Goal: Task Accomplishment & Management: Complete application form

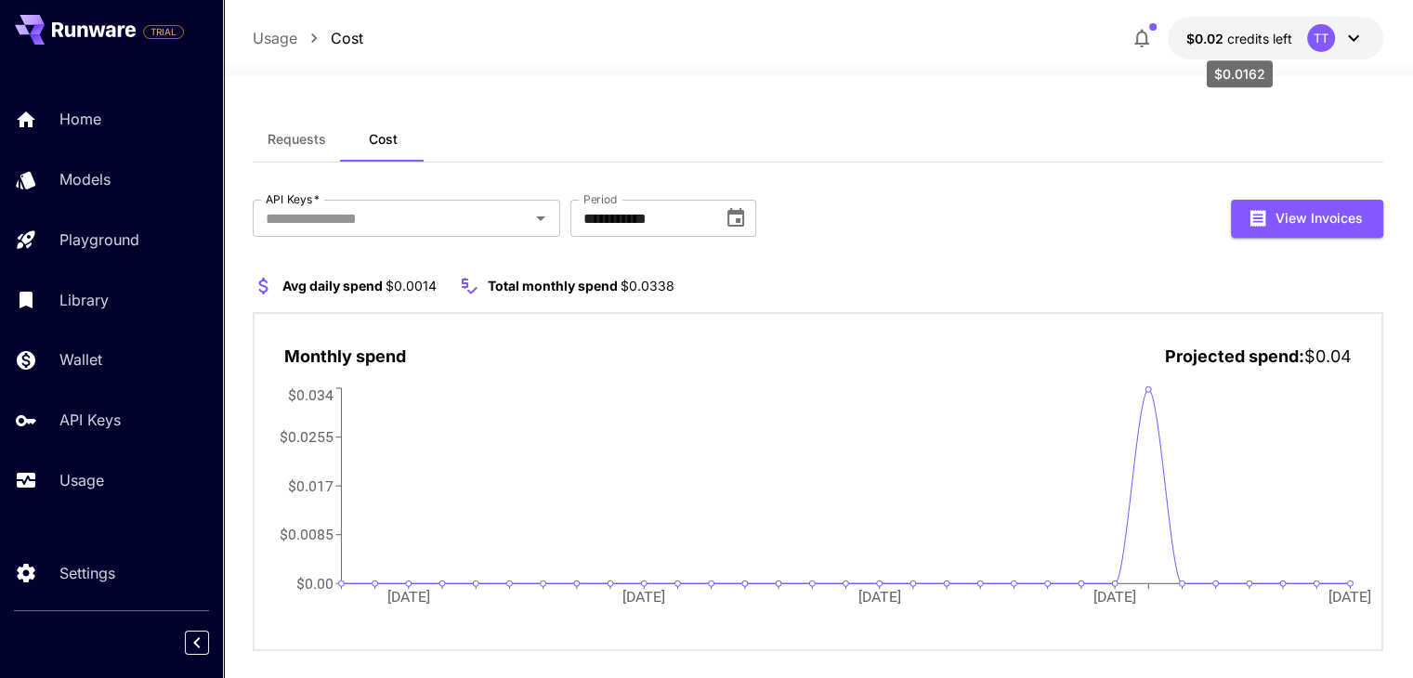
click at [1257, 40] on span "credits left" at bounding box center [1259, 39] width 65 height 16
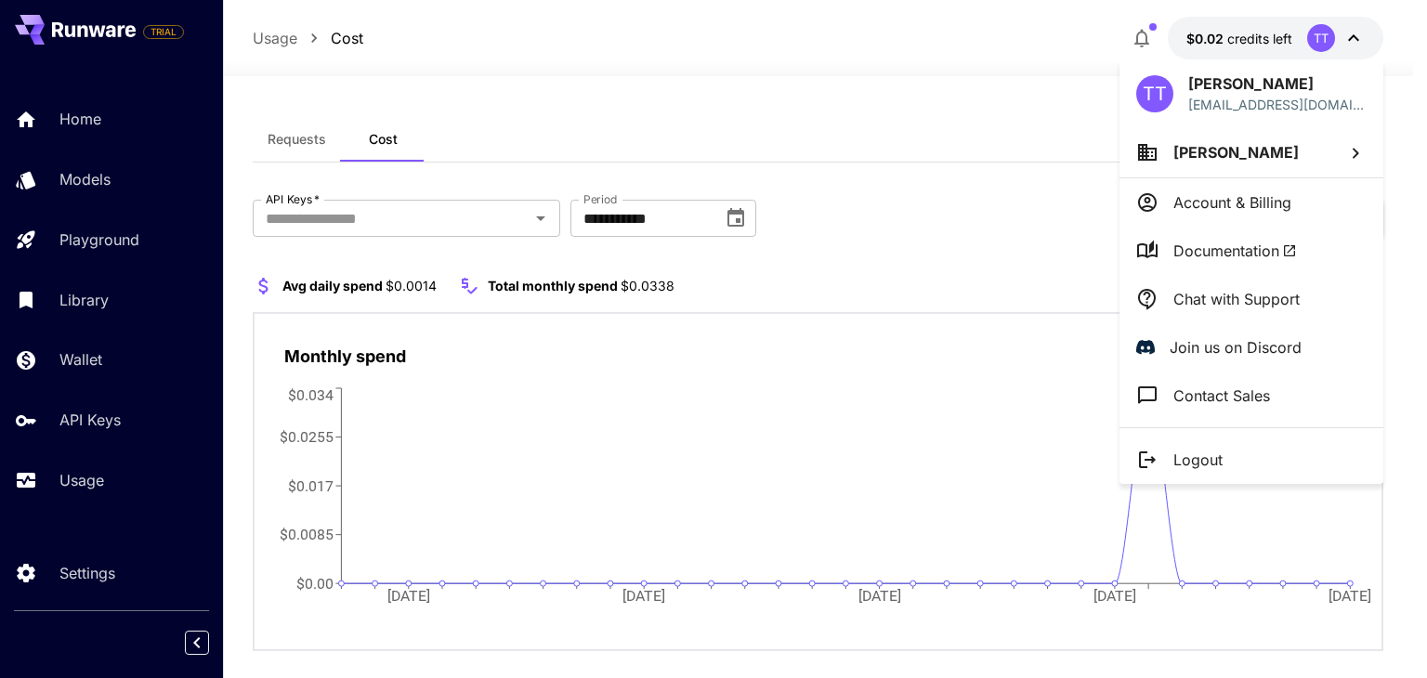
click at [875, 110] on div at bounding box center [713, 339] width 1427 height 678
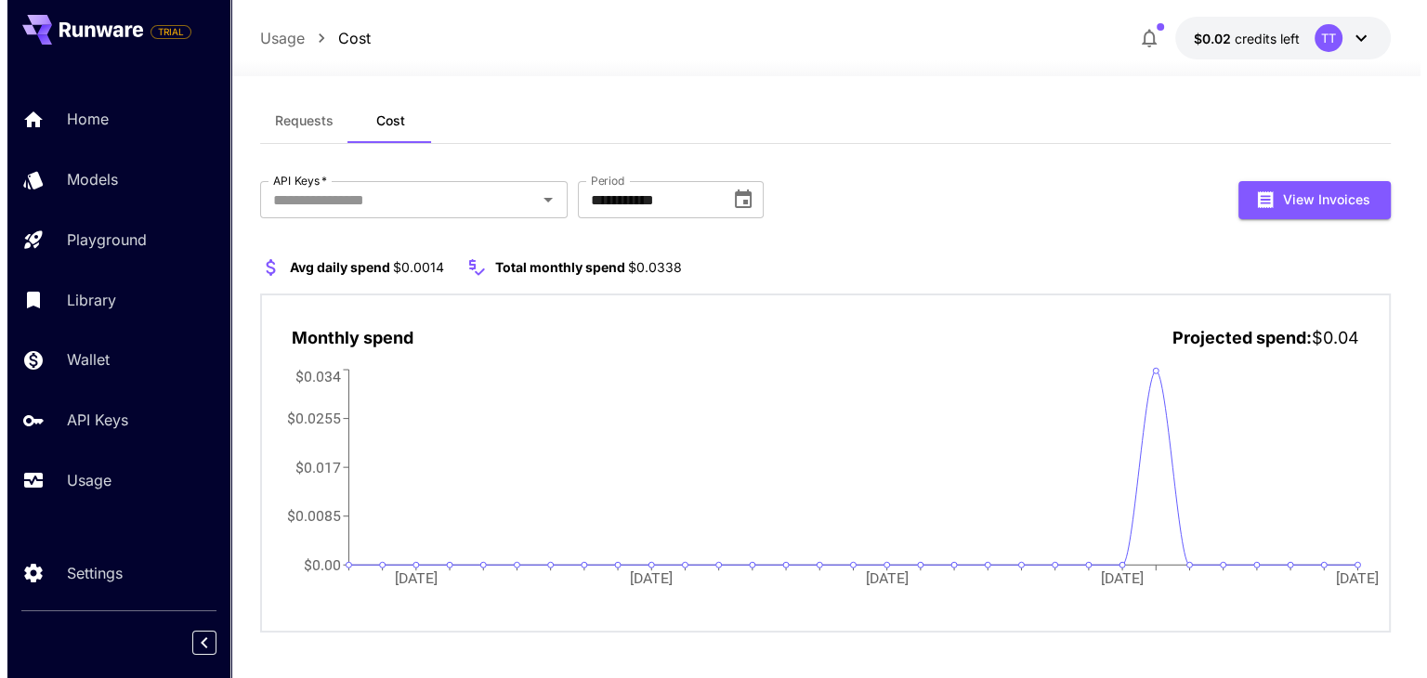
scroll to position [28, 0]
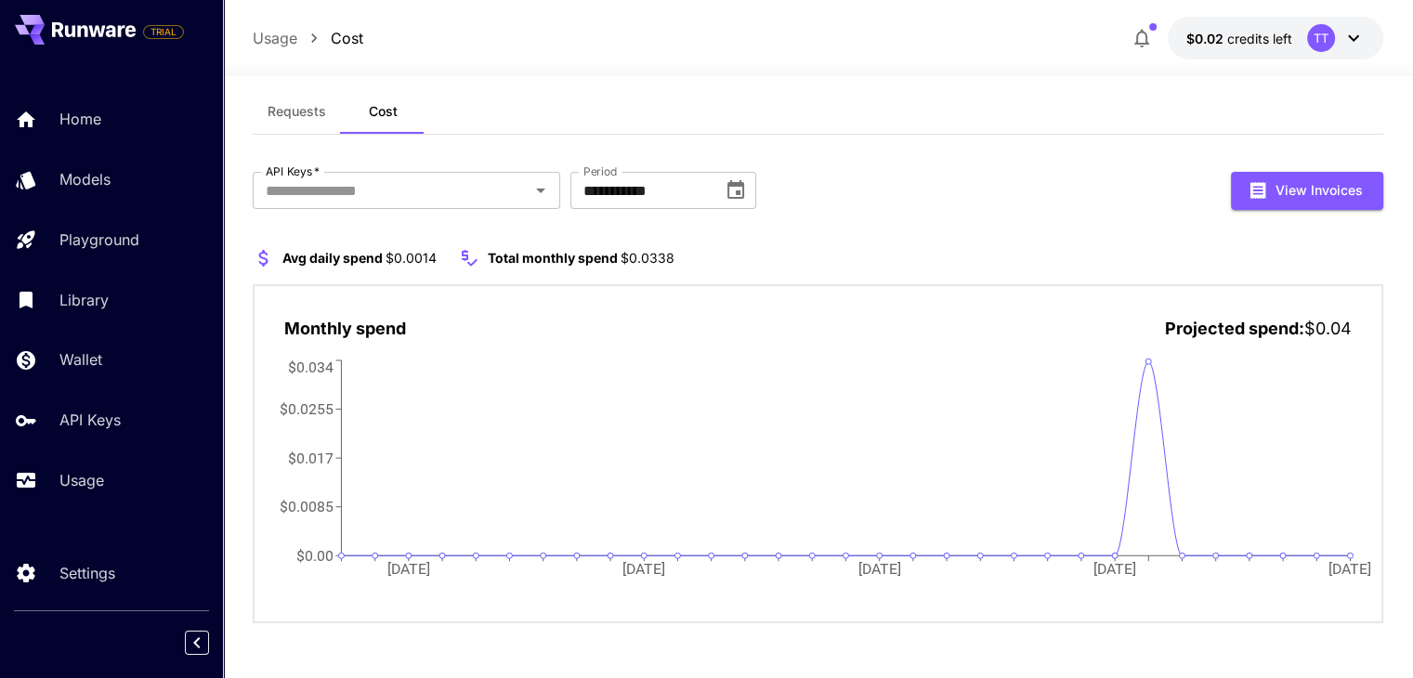
click at [1292, 38] on button "$0.02 credits left TT" at bounding box center [1275, 38] width 215 height 43
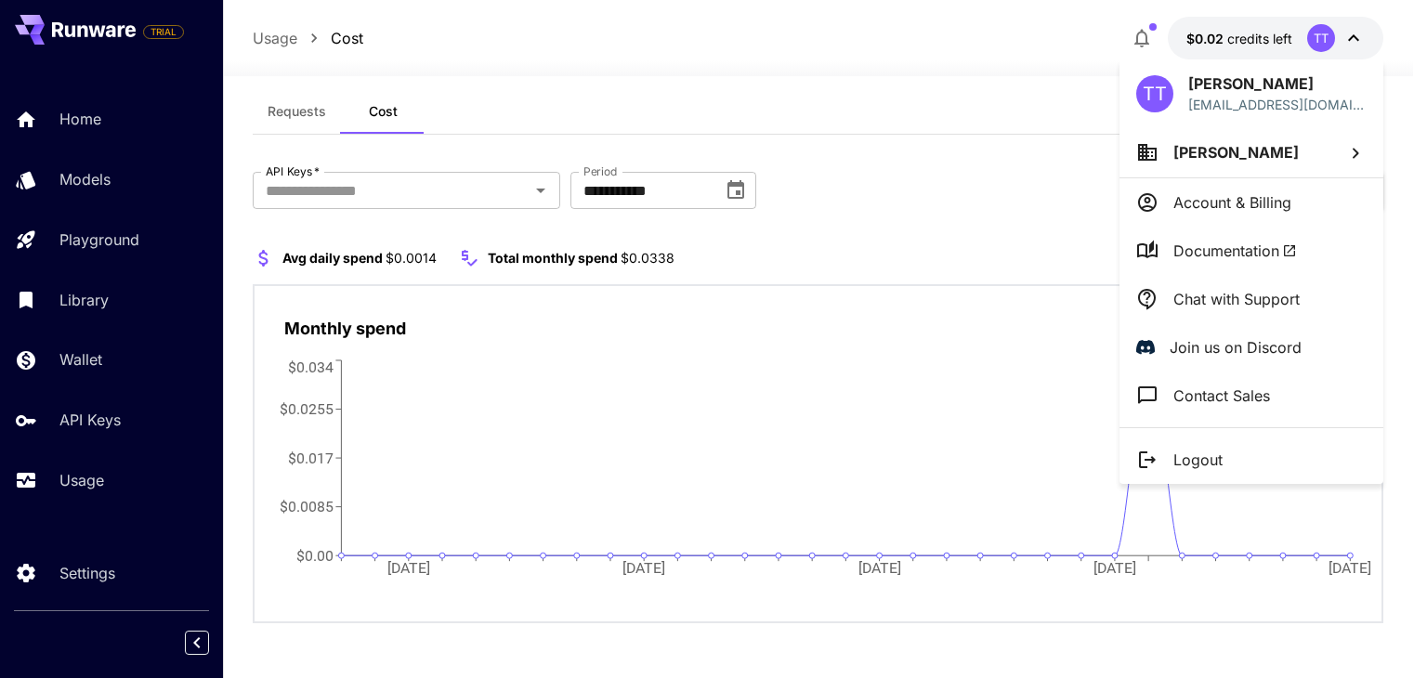
click at [1209, 454] on p "Logout" at bounding box center [1197, 460] width 49 height 22
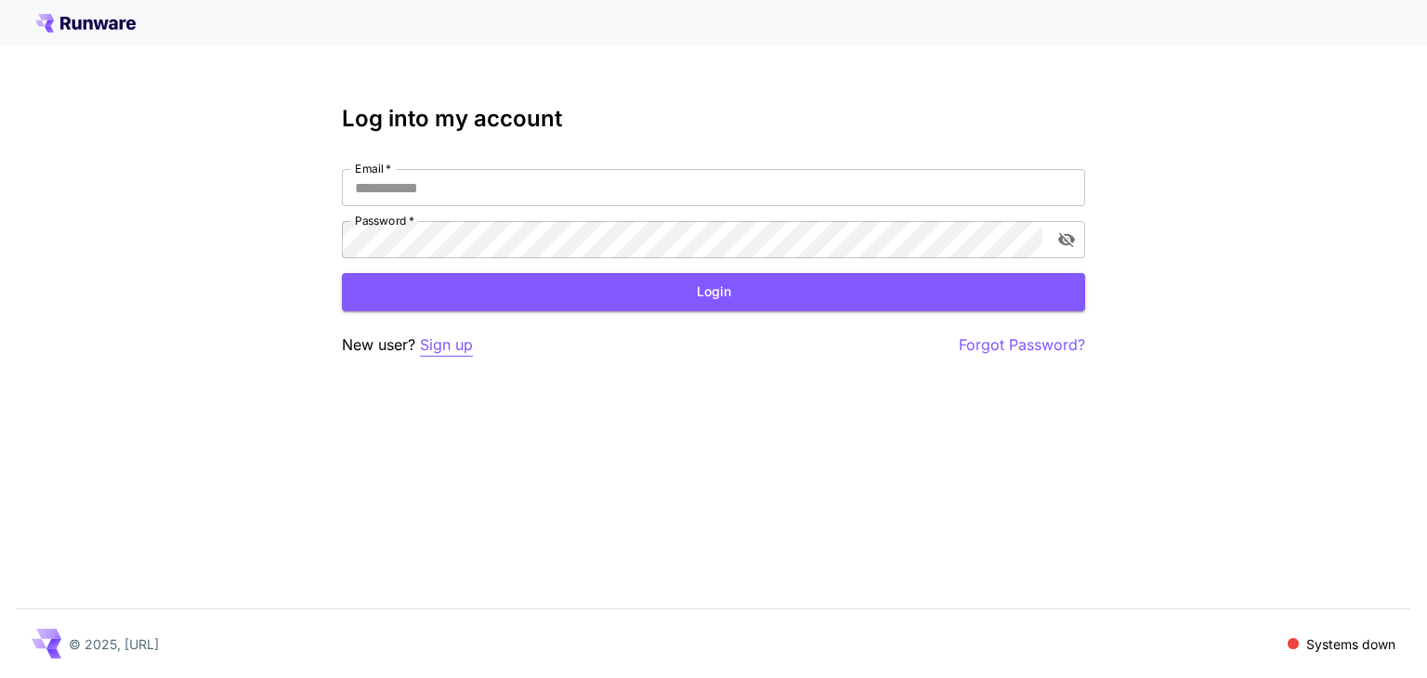
click at [426, 346] on p "Sign up" at bounding box center [446, 344] width 53 height 23
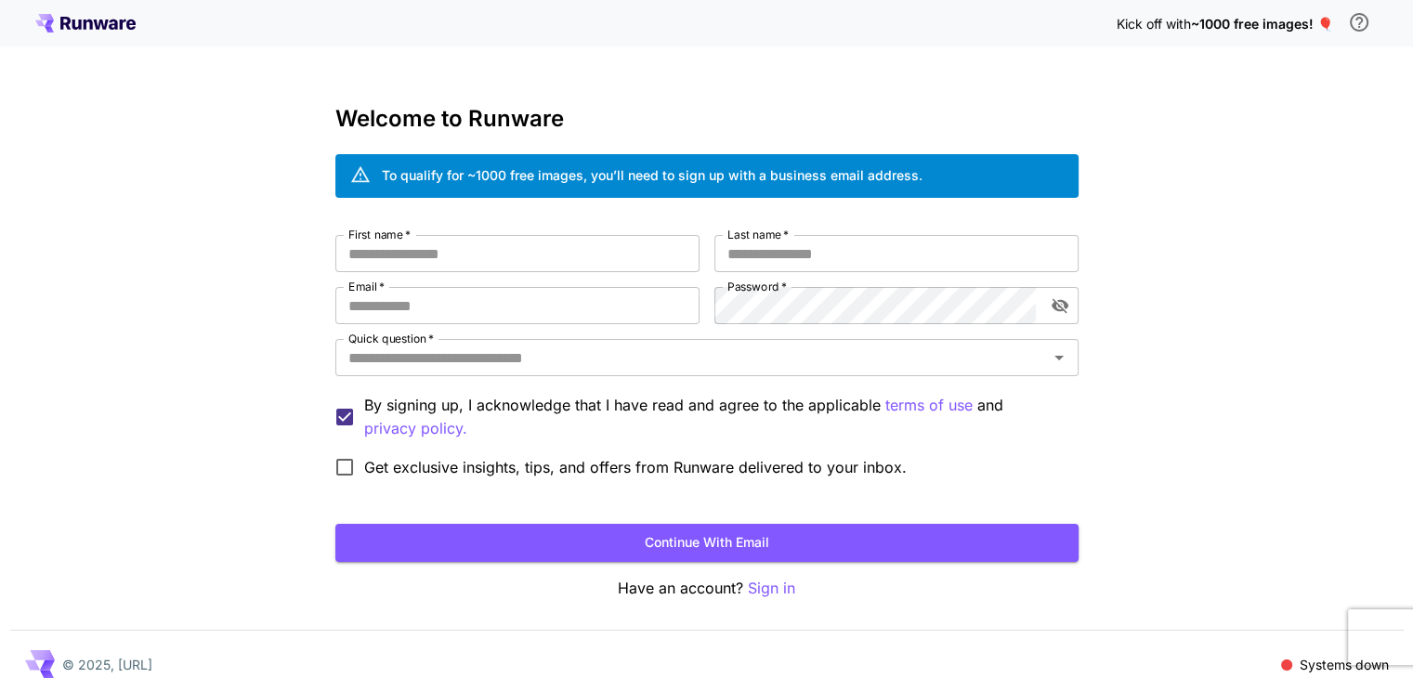
scroll to position [20, 0]
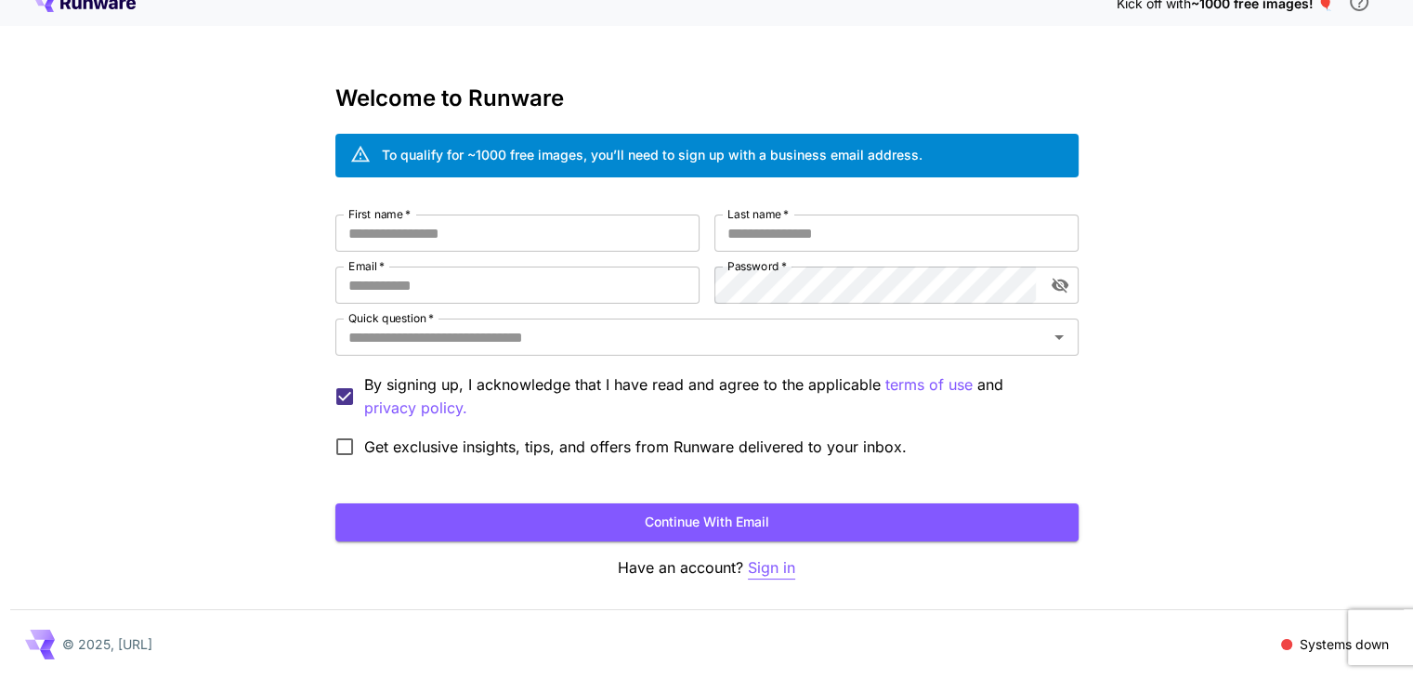
click at [762, 562] on p "Sign in" at bounding box center [771, 567] width 47 height 23
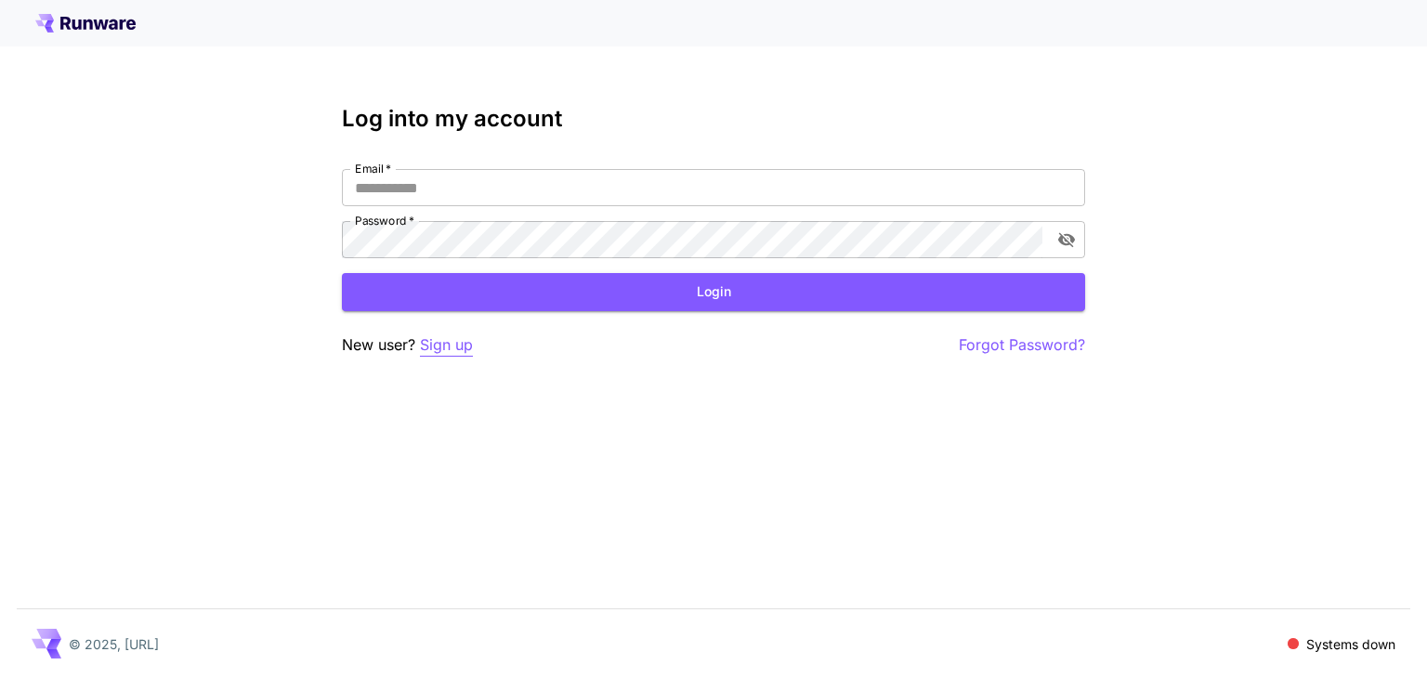
click at [438, 352] on p "Sign up" at bounding box center [446, 344] width 53 height 23
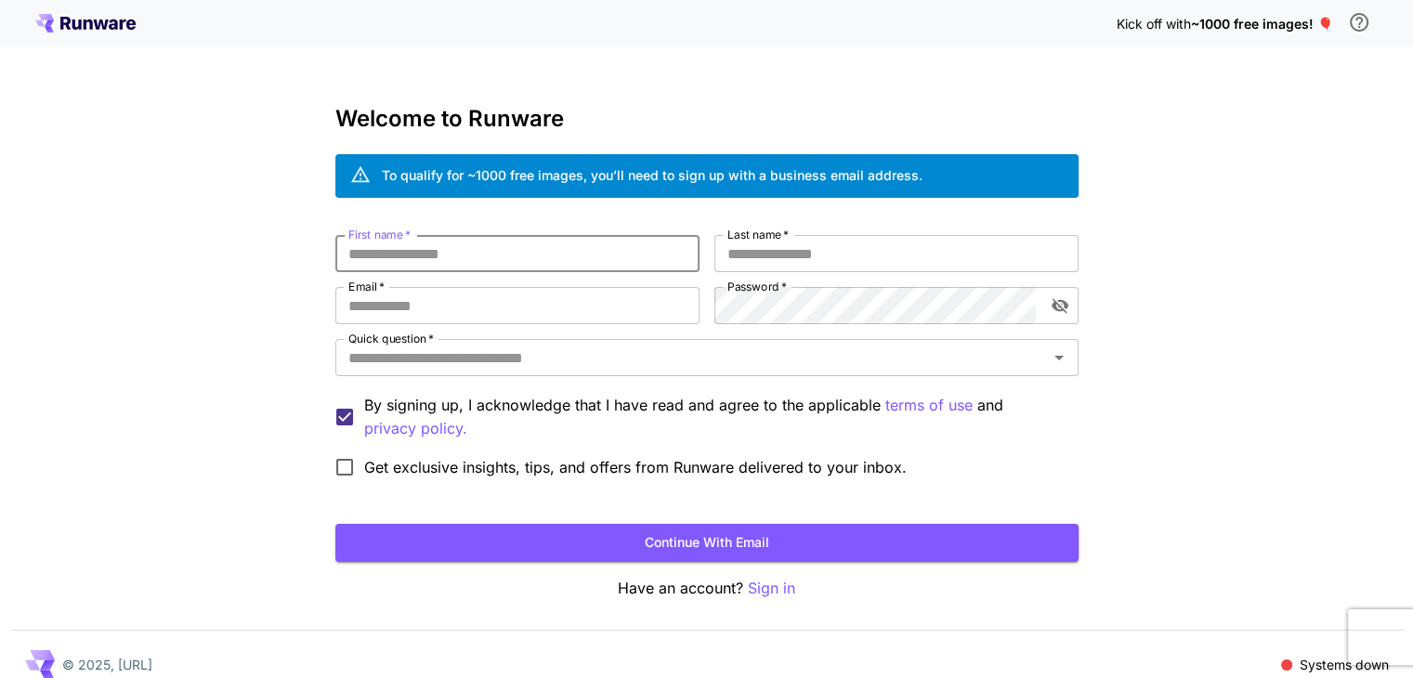
click at [424, 249] on input "First name   *" at bounding box center [517, 253] width 364 height 37
type input "***"
type input "*"
click at [400, 301] on input "Email   *" at bounding box center [517, 305] width 364 height 37
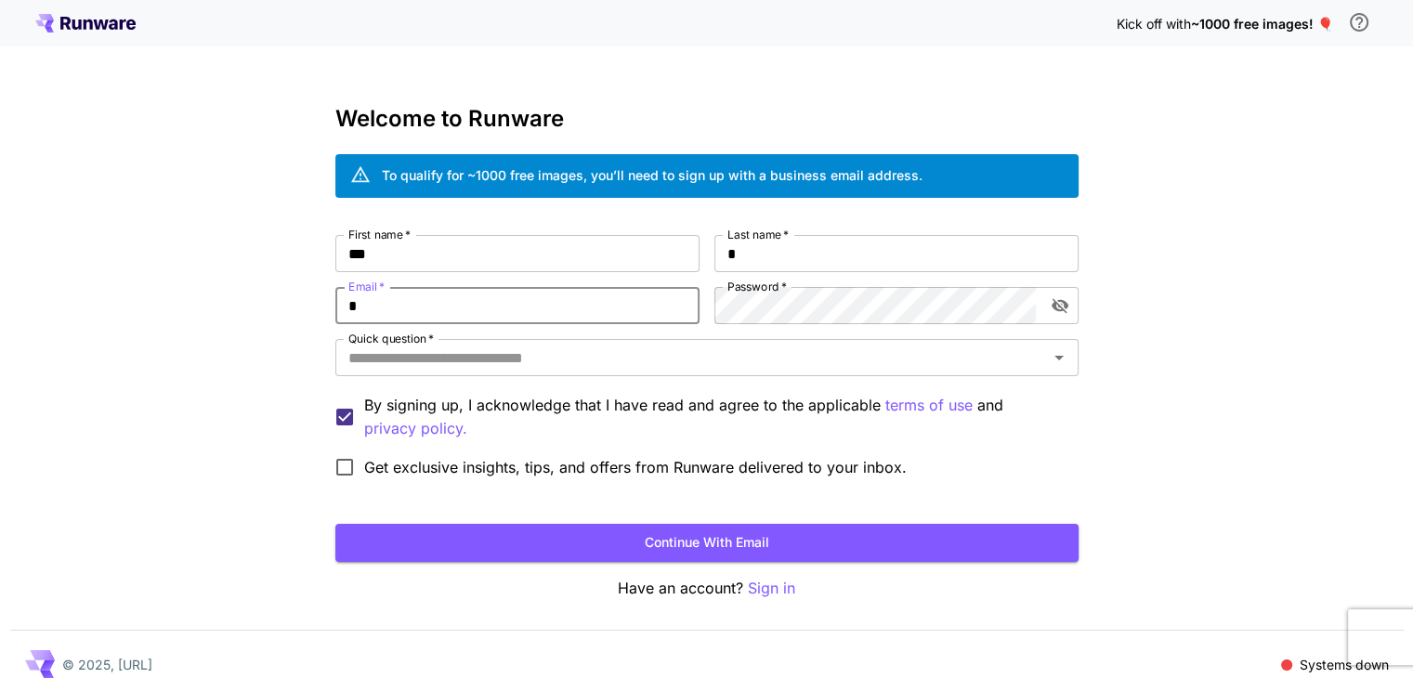
type input "**********"
click at [808, 324] on div "**********" at bounding box center [706, 361] width 743 height 252
click at [685, 555] on button "Continue with email" at bounding box center [706, 543] width 743 height 38
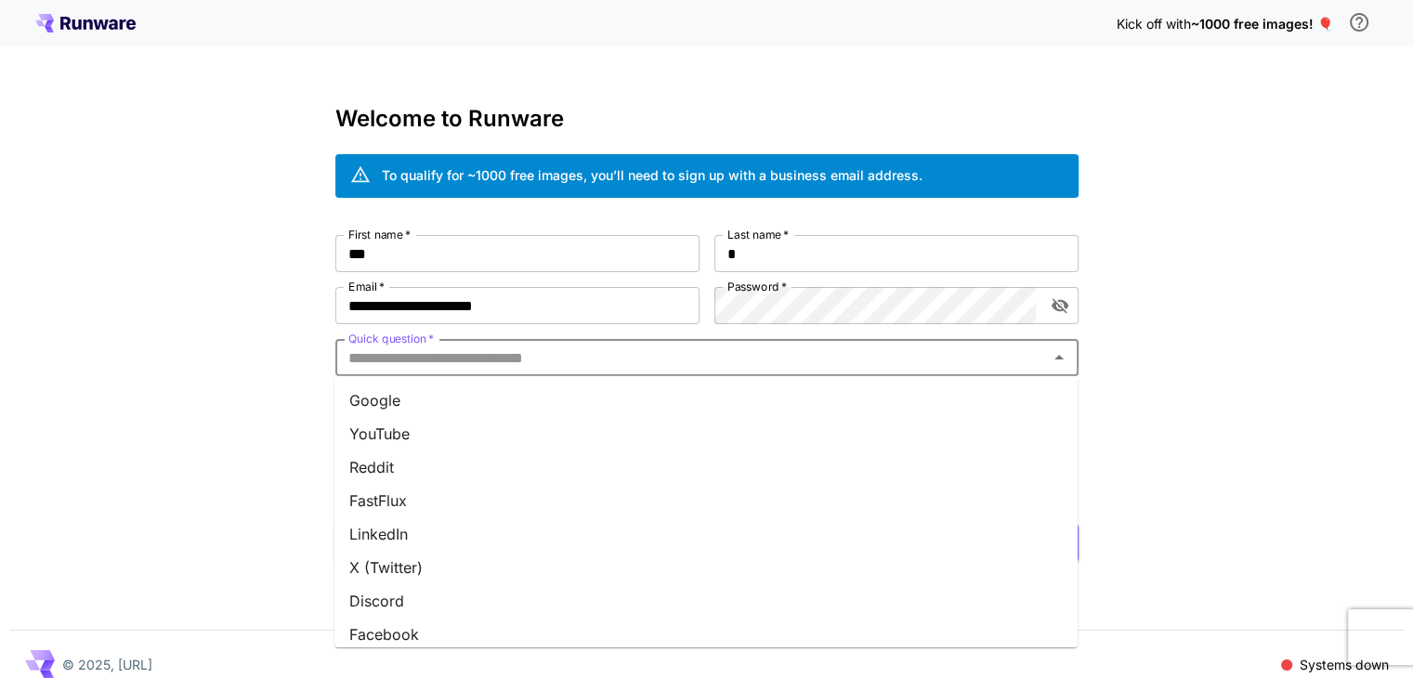
click at [542, 352] on input "Quick question   *" at bounding box center [691, 358] width 701 height 26
click at [441, 437] on li "YouTube" at bounding box center [705, 433] width 743 height 33
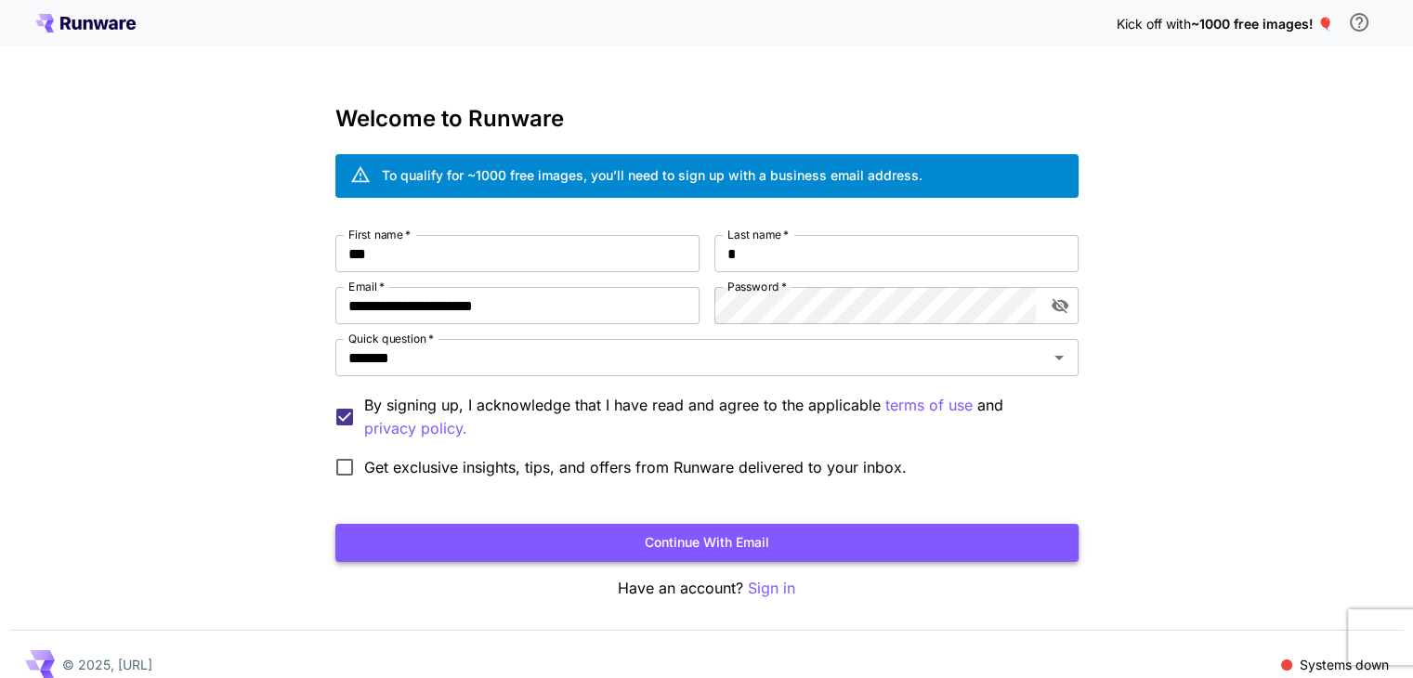
click at [669, 545] on button "Continue with email" at bounding box center [706, 543] width 743 height 38
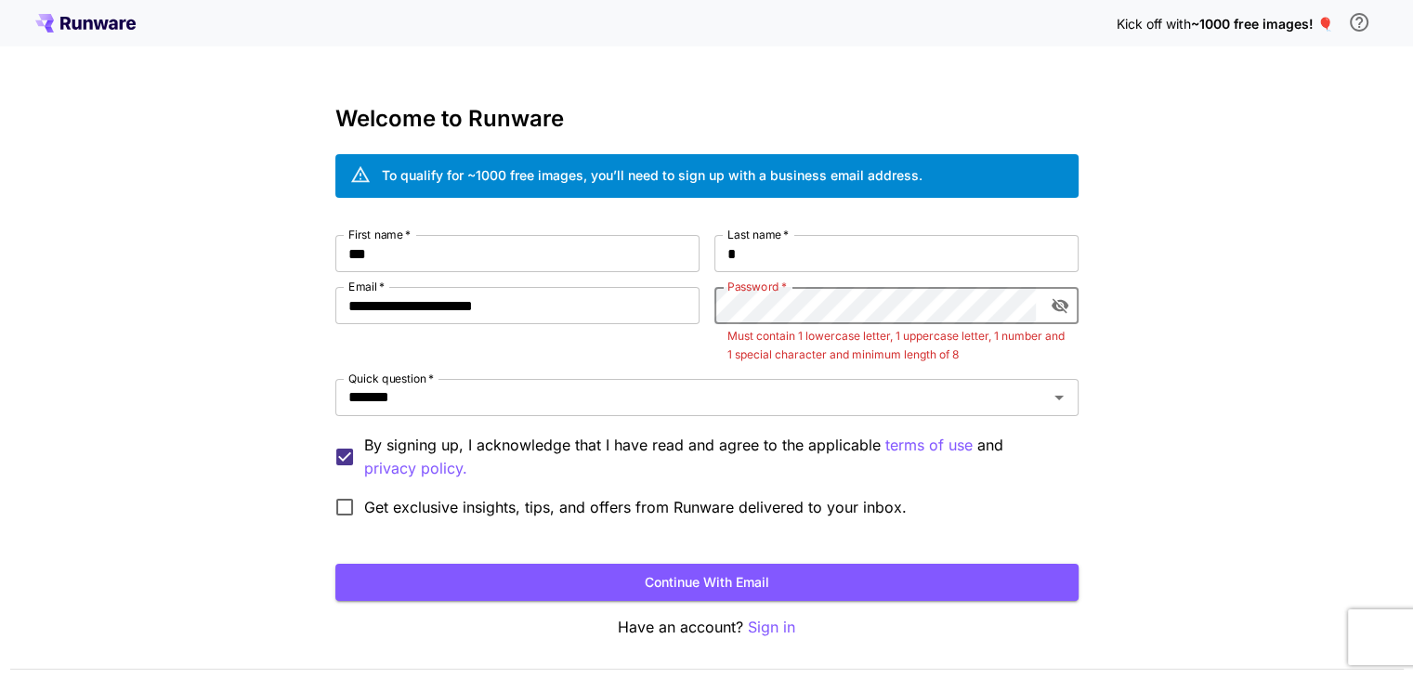
click at [1056, 309] on icon "toggle password visibility" at bounding box center [1059, 306] width 17 height 15
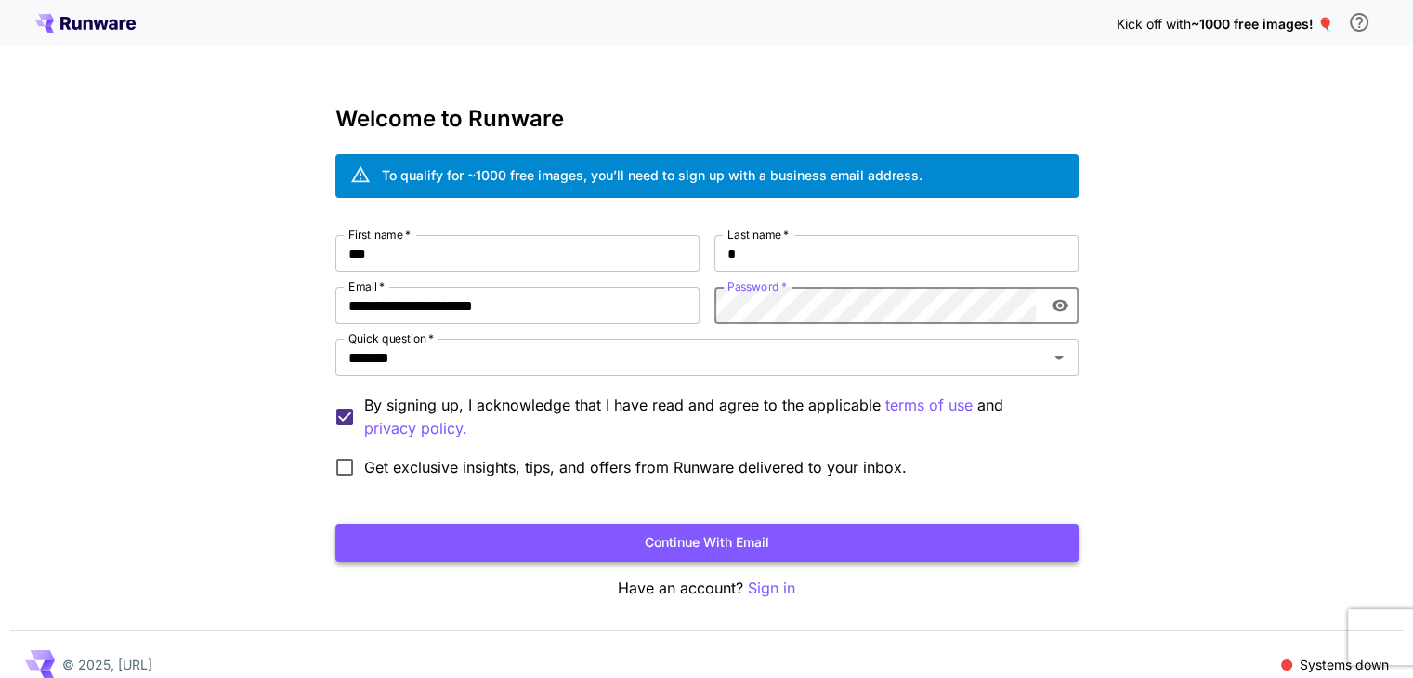
click at [687, 533] on button "Continue with email" at bounding box center [706, 543] width 743 height 38
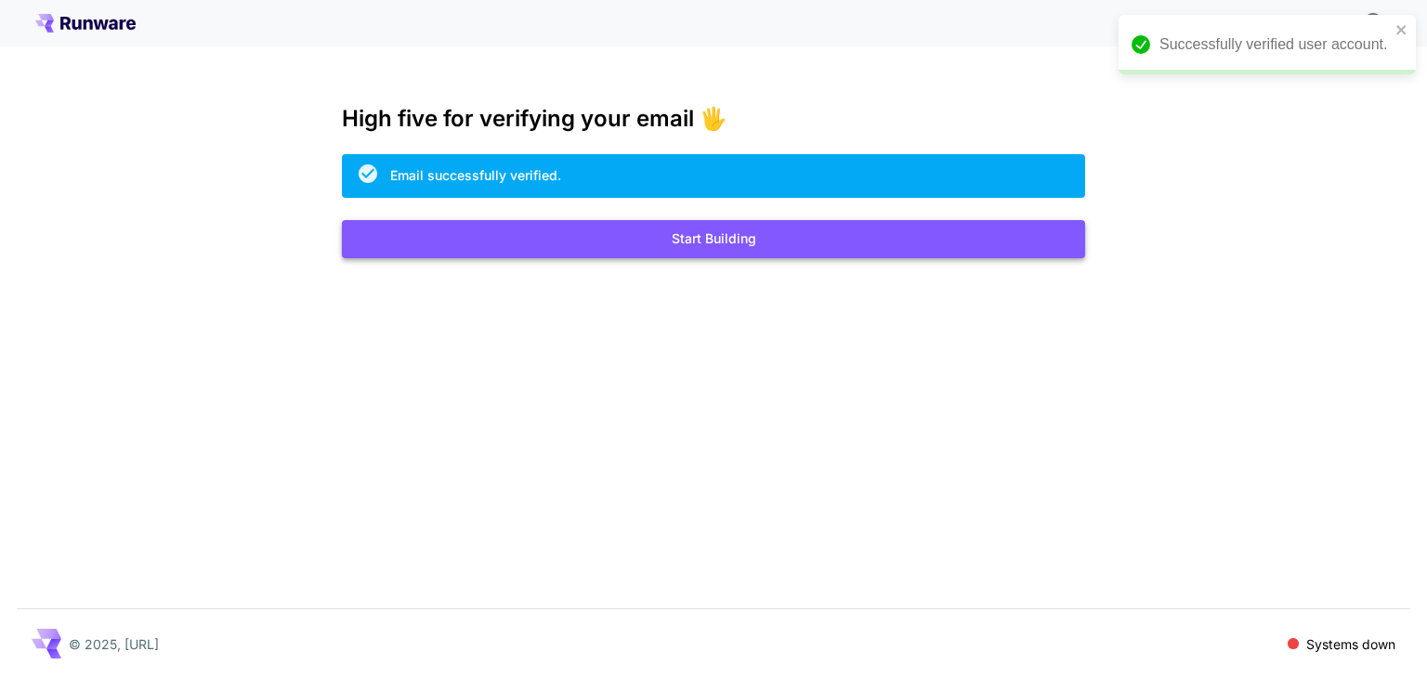
click at [747, 236] on button "Start Building" at bounding box center [713, 239] width 743 height 38
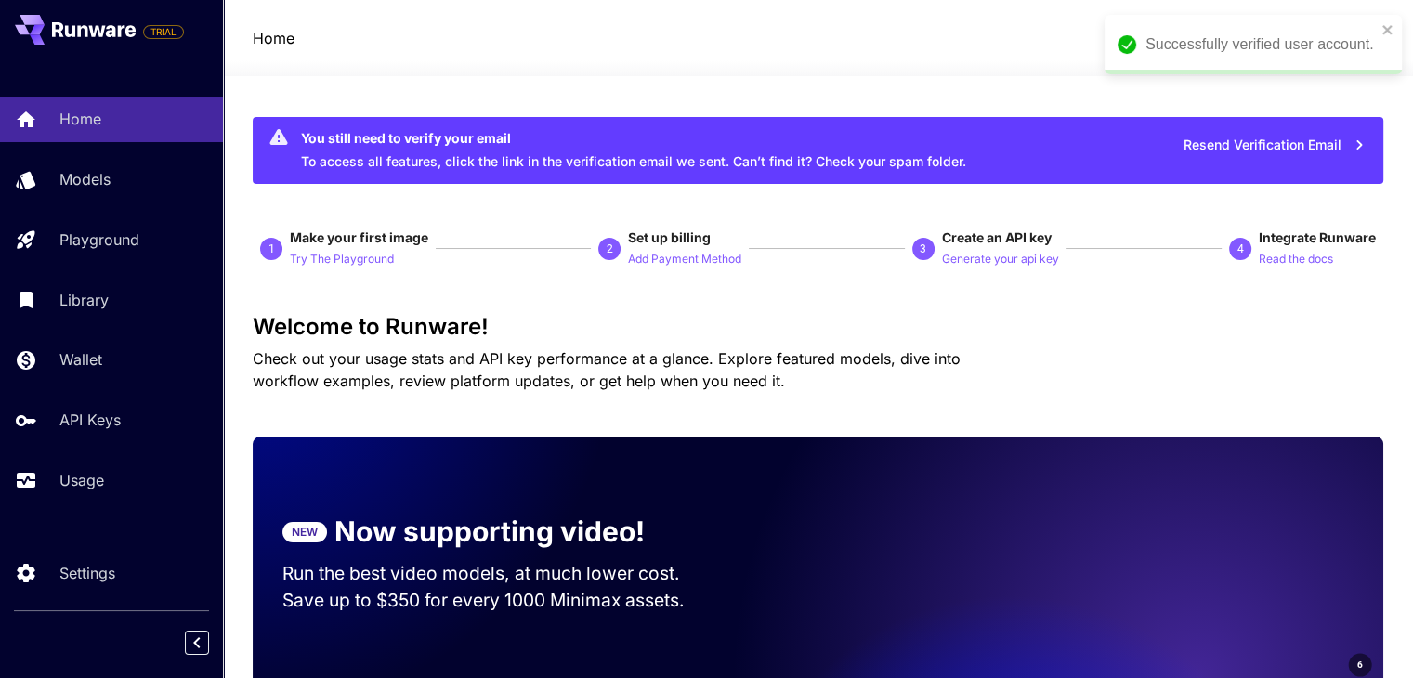
click at [1393, 27] on div "Successfully verified user account." at bounding box center [1252, 44] width 297 height 59
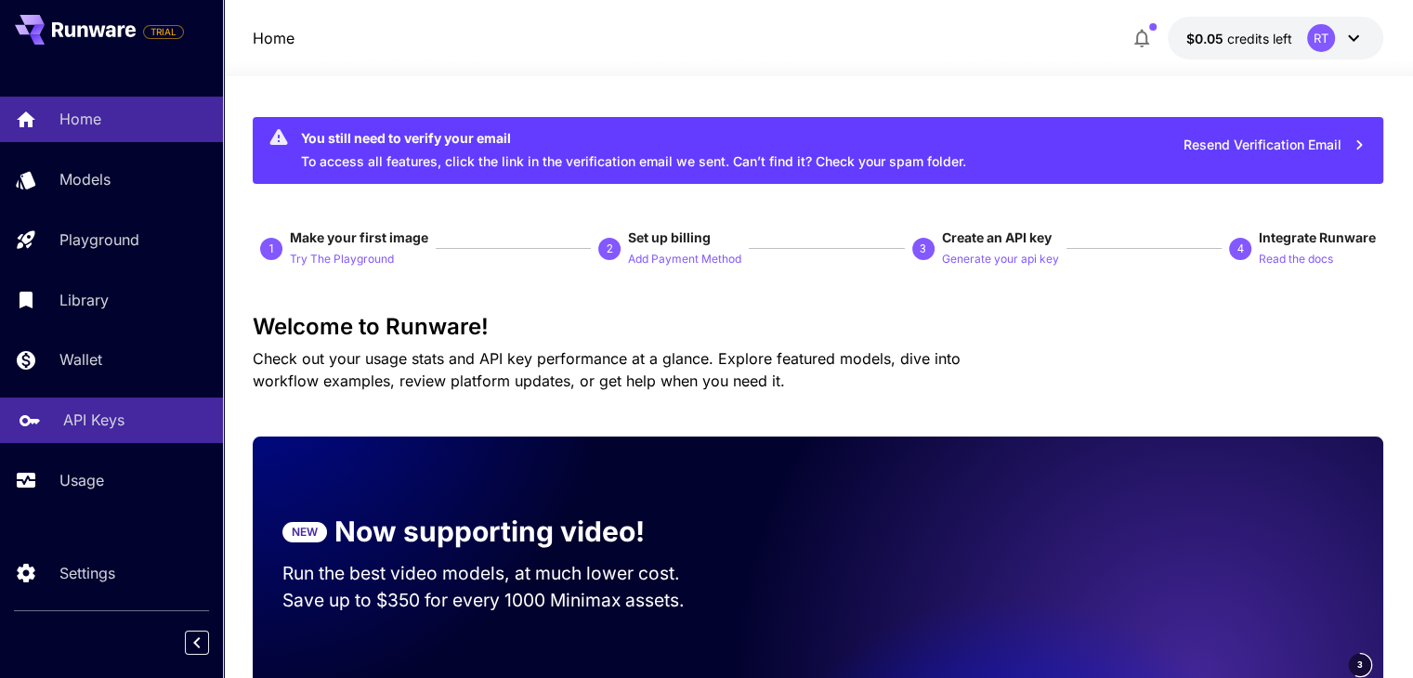
click at [88, 428] on p "API Keys" at bounding box center [93, 420] width 61 height 22
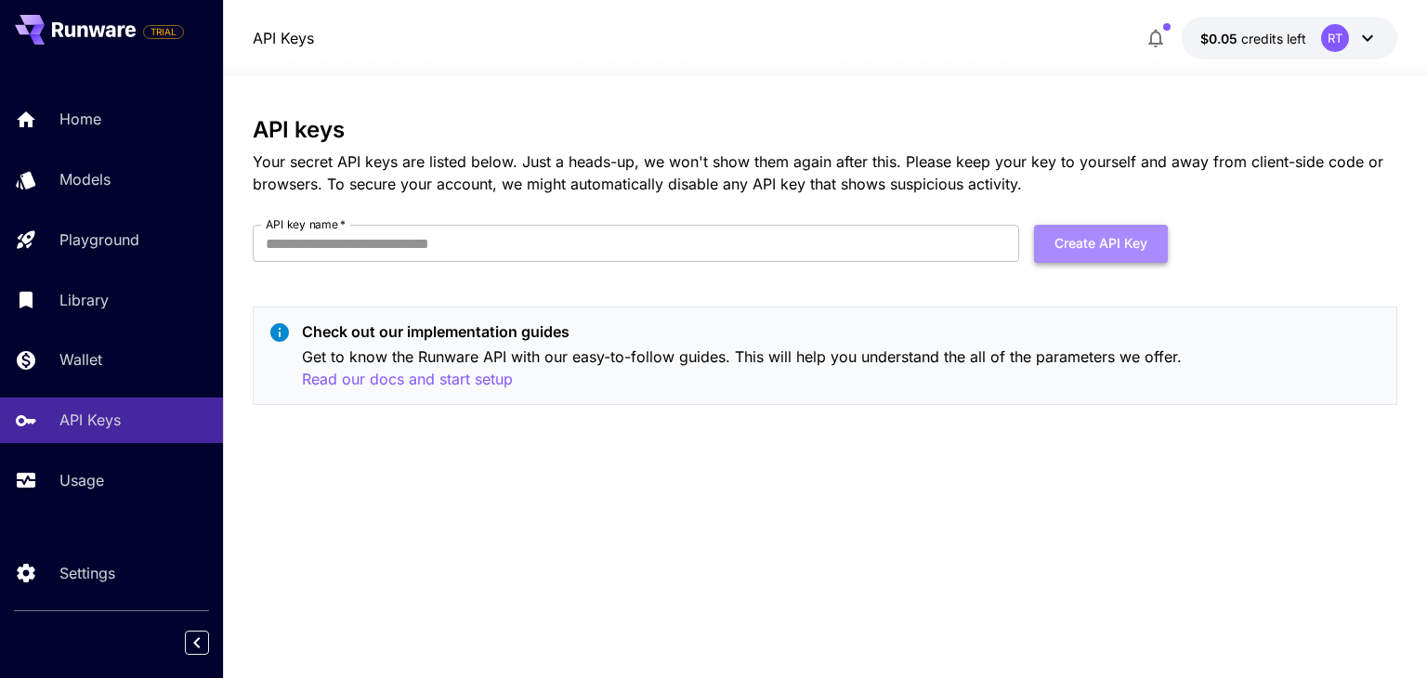
click at [1124, 251] on button "Create API Key" at bounding box center [1101, 244] width 134 height 38
click at [742, 244] on input "API key name   *" at bounding box center [636, 243] width 766 height 37
type input "******"
click at [1116, 228] on button "Create API Key" at bounding box center [1101, 244] width 134 height 38
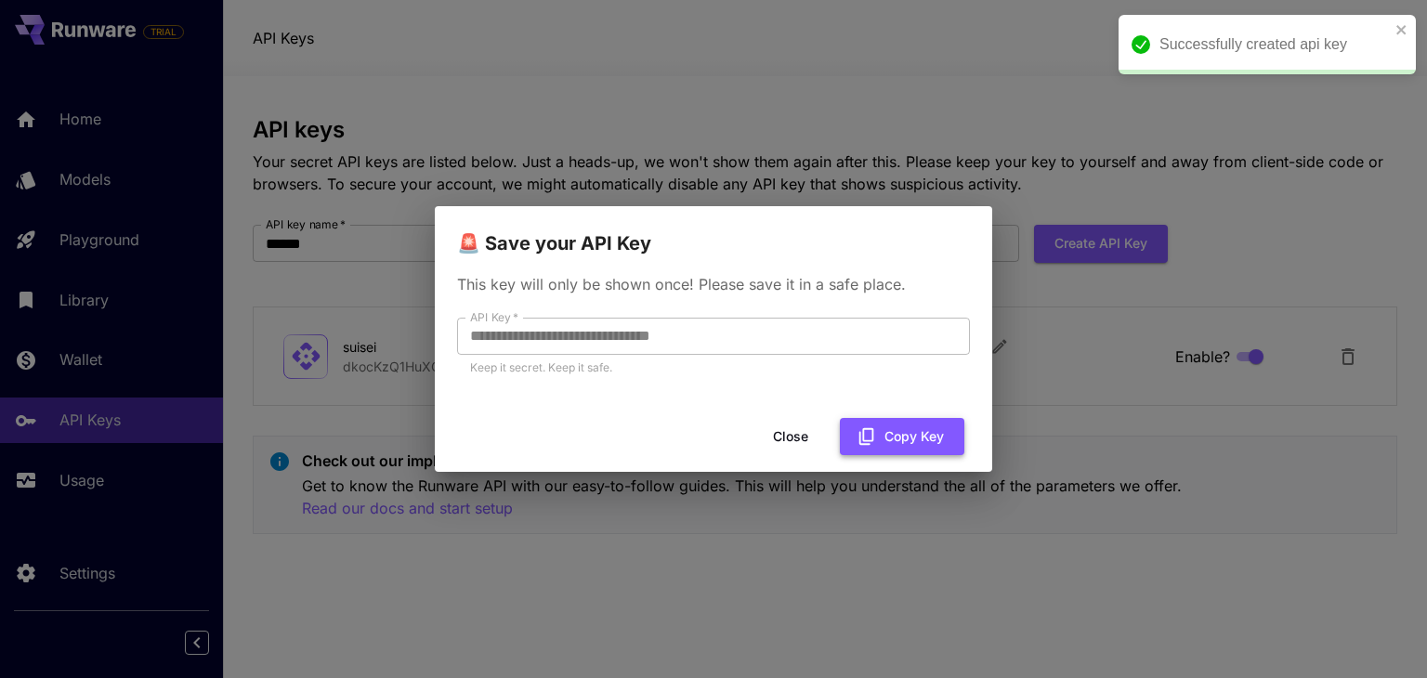
click at [888, 437] on button "Copy Key" at bounding box center [902, 437] width 124 height 38
click at [897, 432] on button "Copy Key" at bounding box center [902, 437] width 124 height 38
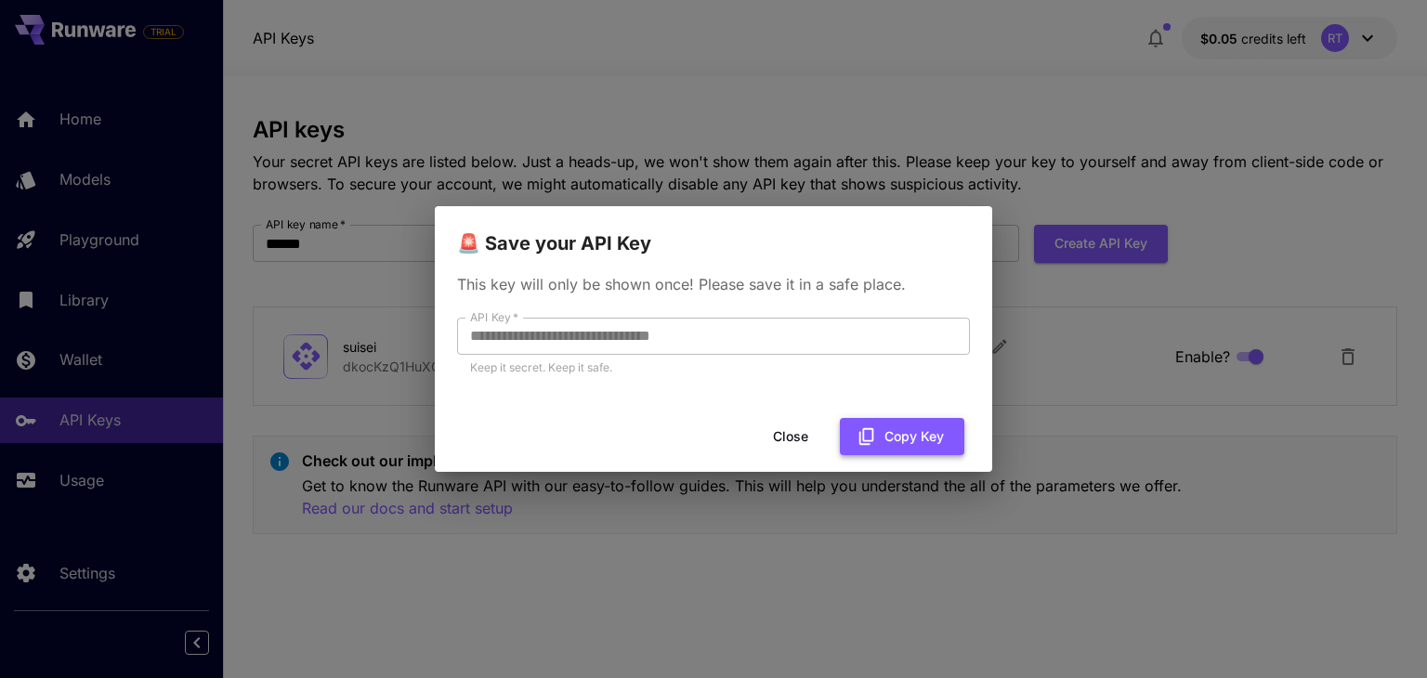
click at [891, 432] on button "Copy Key" at bounding box center [902, 437] width 124 height 38
click at [783, 434] on button "Close" at bounding box center [791, 437] width 84 height 38
